Goal: Information Seeking & Learning: Learn about a topic

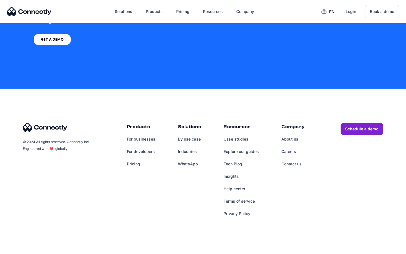
scroll to position [427, 0]
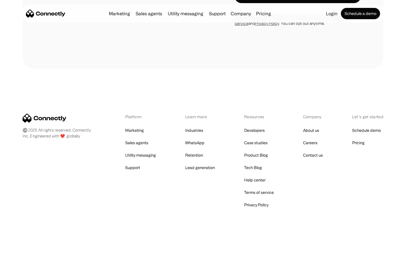
scroll to position [598, 0]
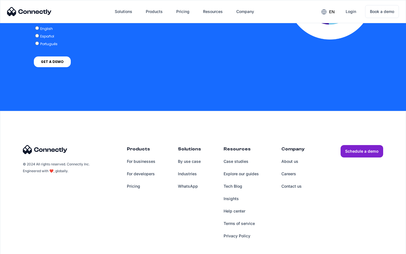
scroll to position [1237, 0]
